Goal: Task Accomplishment & Management: Use online tool/utility

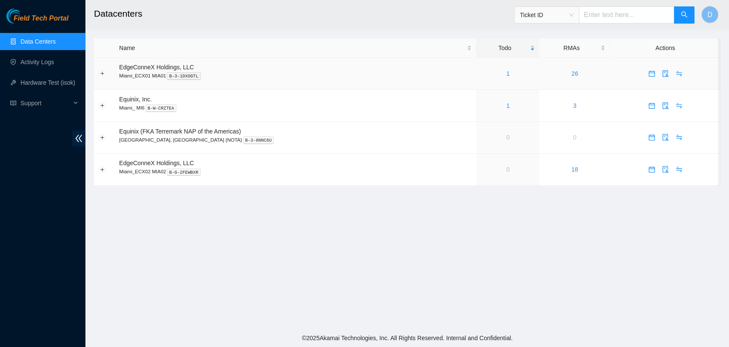
click at [485, 80] on td "1" at bounding box center [507, 74] width 63 height 32
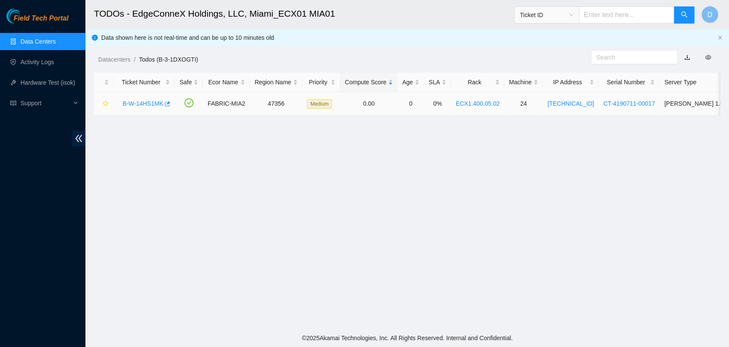
click at [129, 104] on link "B-W-14HS1MK" at bounding box center [143, 103] width 41 height 7
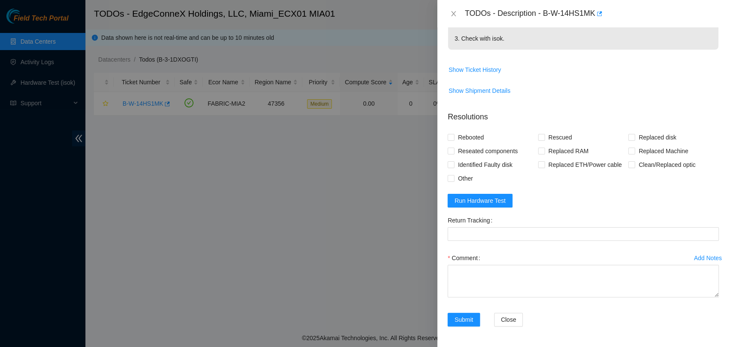
scroll to position [381, 0]
click at [496, 200] on span "Run Hardware Test" at bounding box center [480, 200] width 51 height 9
